Goal: Find specific page/section: Find specific page/section

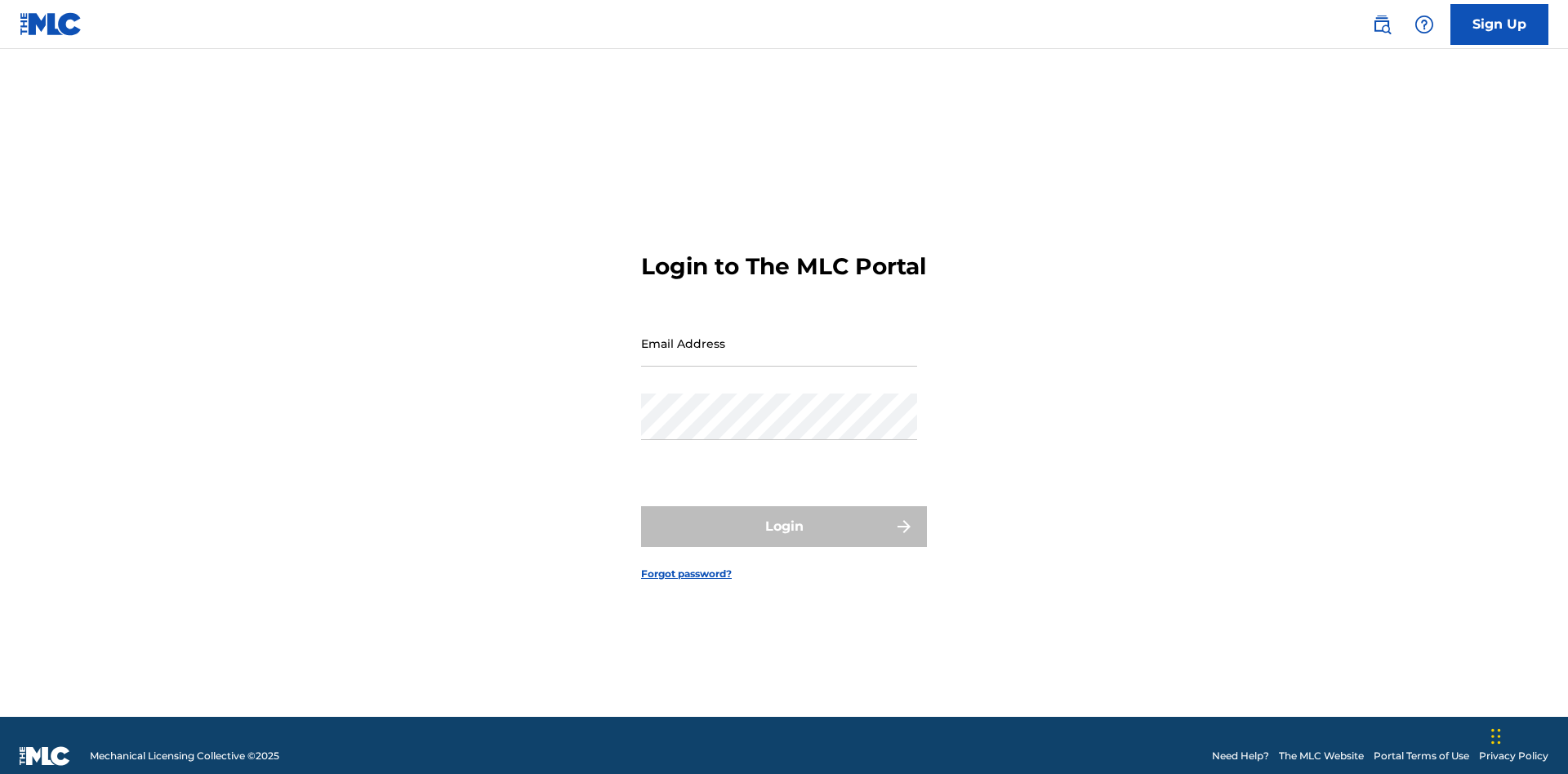
scroll to position [21, 0]
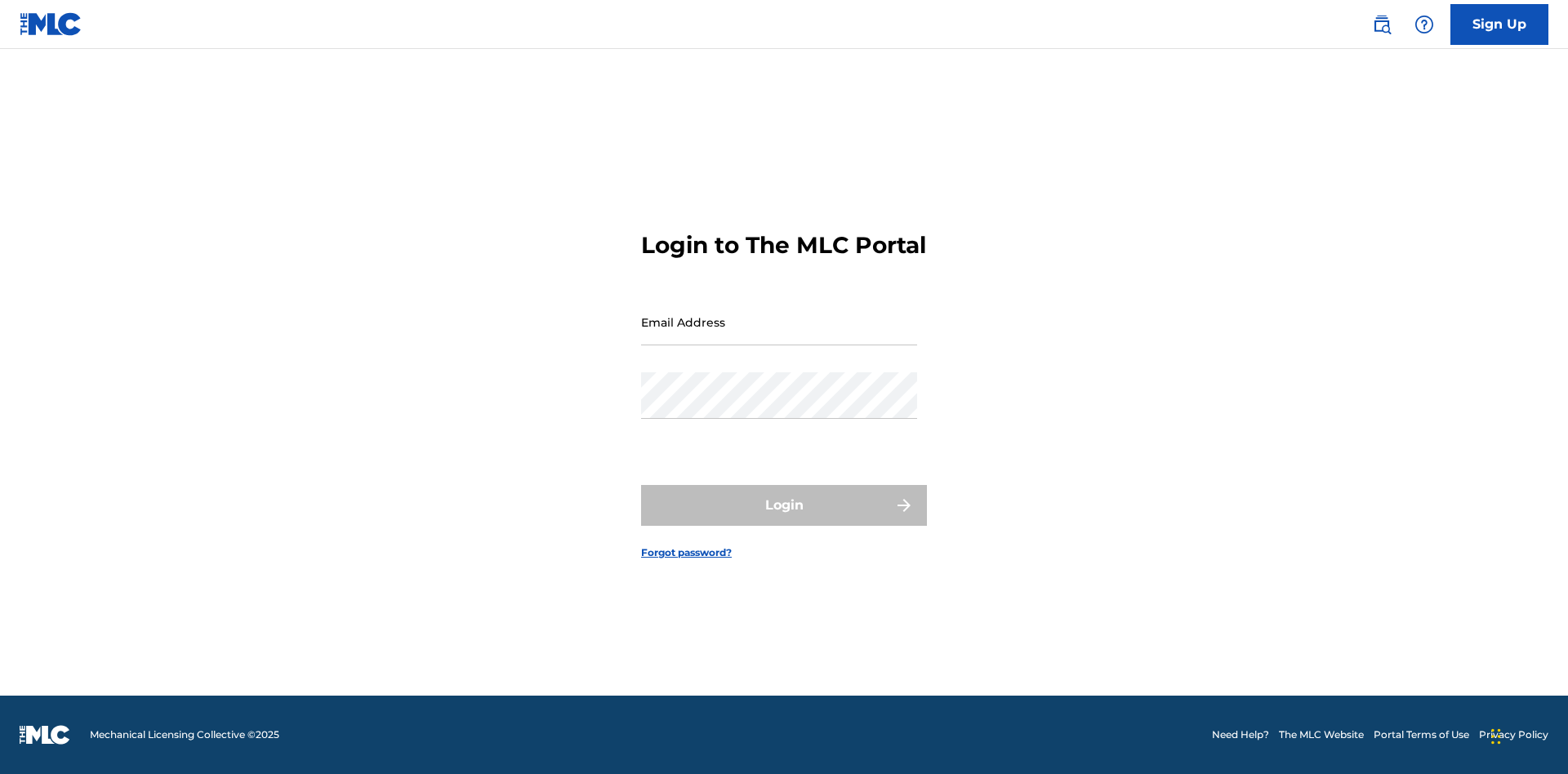
click at [779, 336] on input "Email Address" at bounding box center [778, 322] width 276 height 47
type input "[EMAIL_ADDRESS][DOMAIN_NAME]"
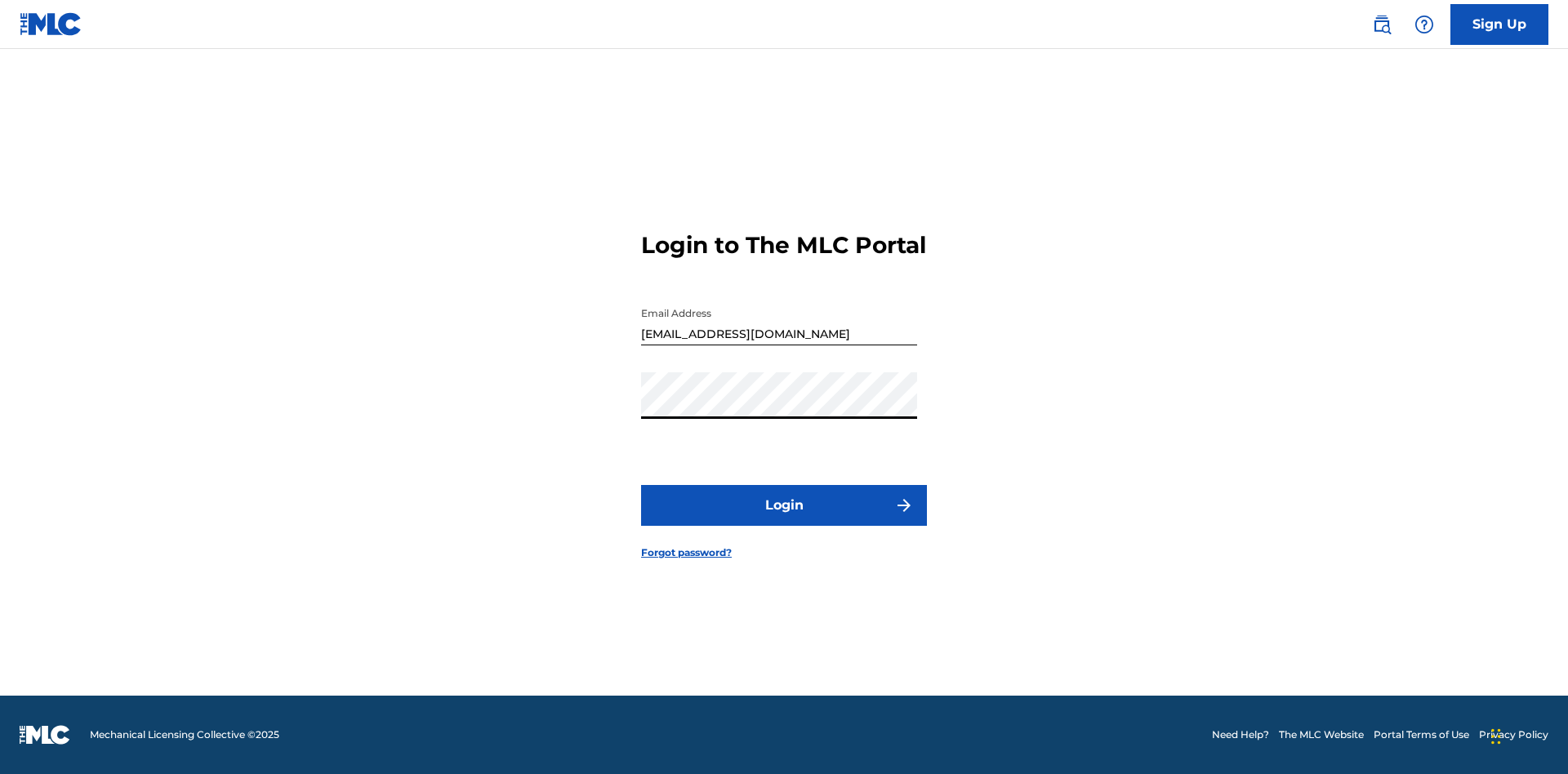
click at [784, 519] on button "Login" at bounding box center [783, 506] width 286 height 41
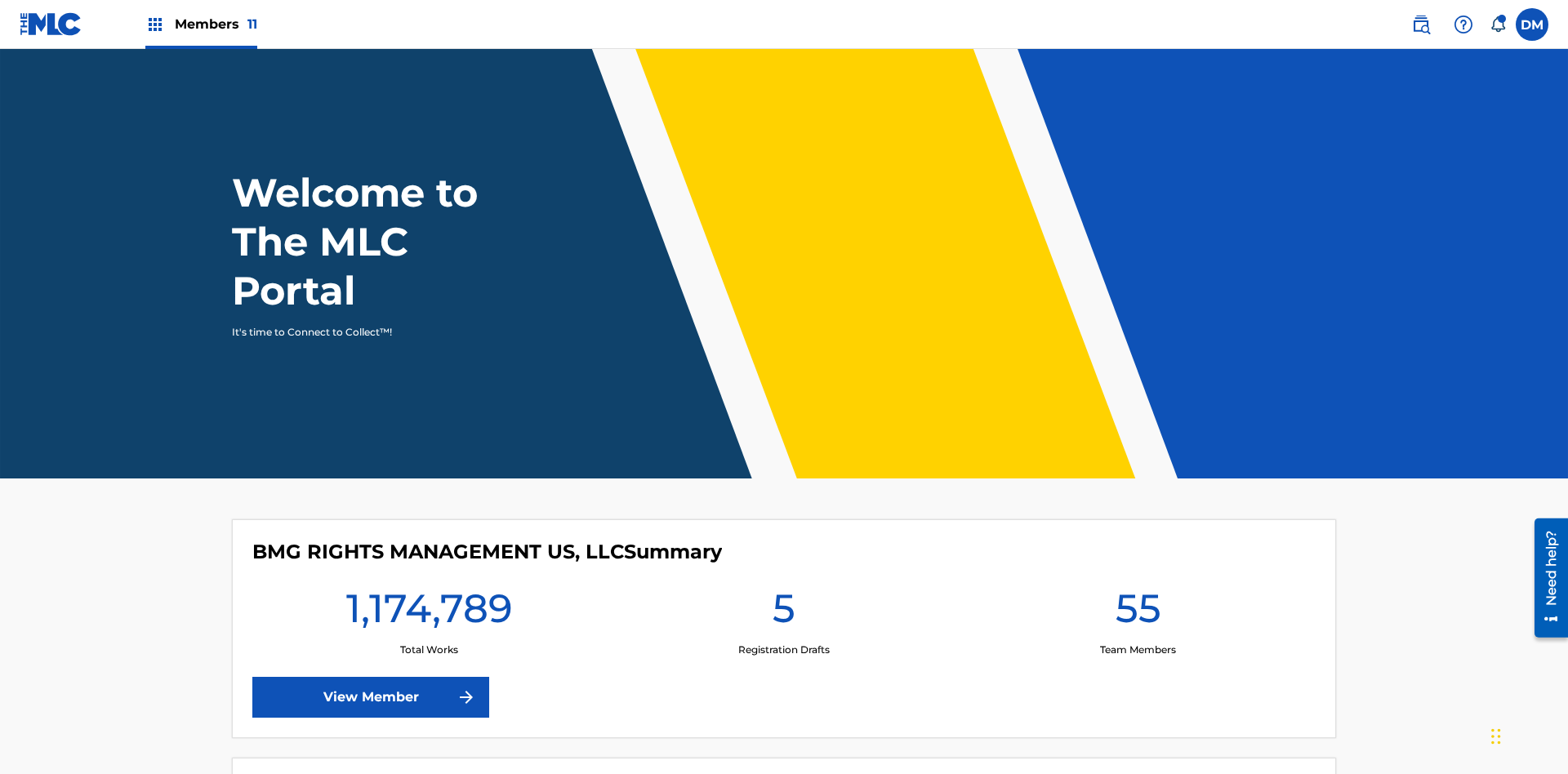
scroll to position [71, 0]
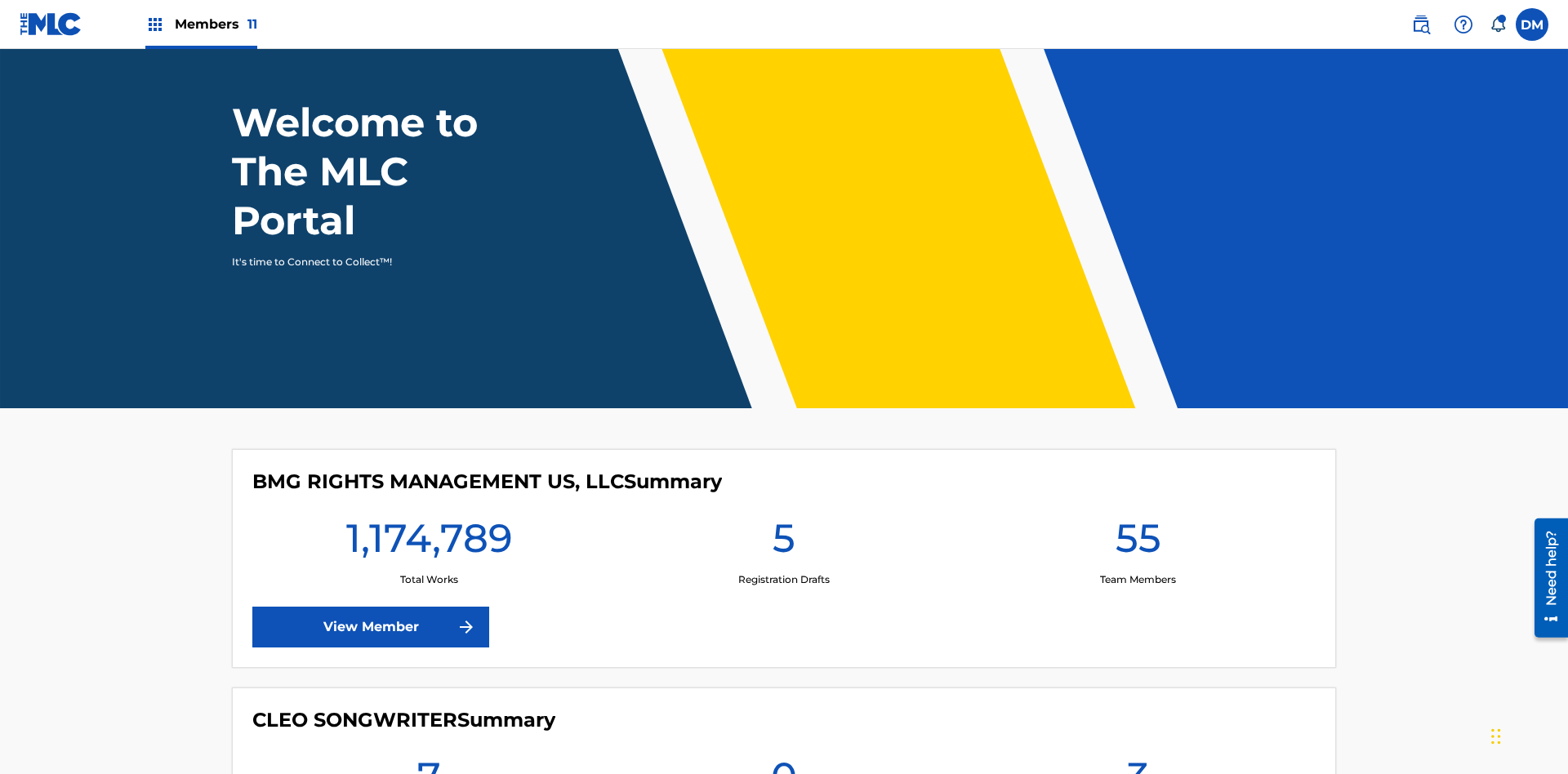
click at [201, 23] on span "Members 11" at bounding box center [216, 24] width 83 height 19
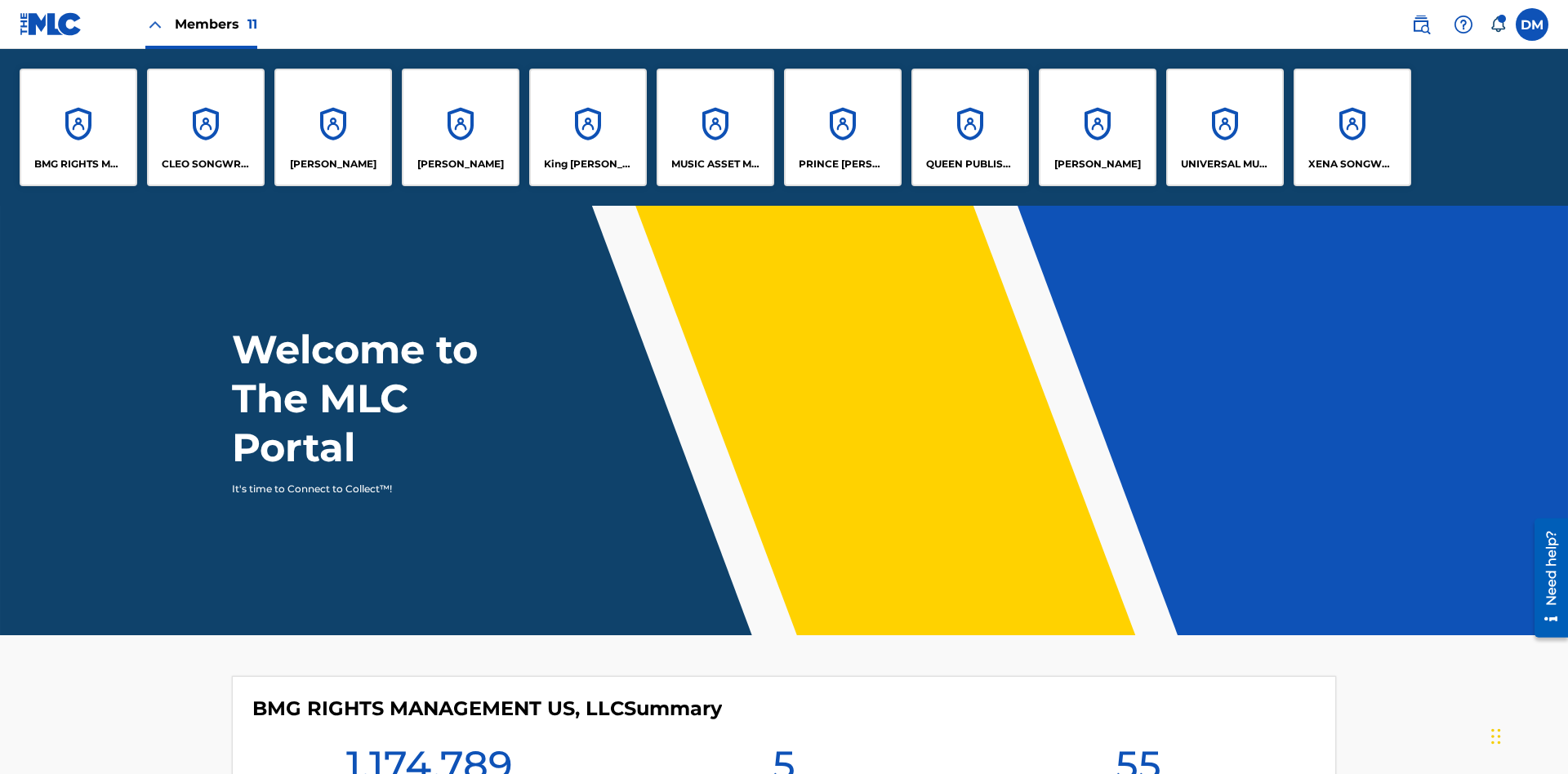
click at [587, 164] on p "King [PERSON_NAME]" at bounding box center [589, 165] width 89 height 15
